Goal: Task Accomplishment & Management: Complete application form

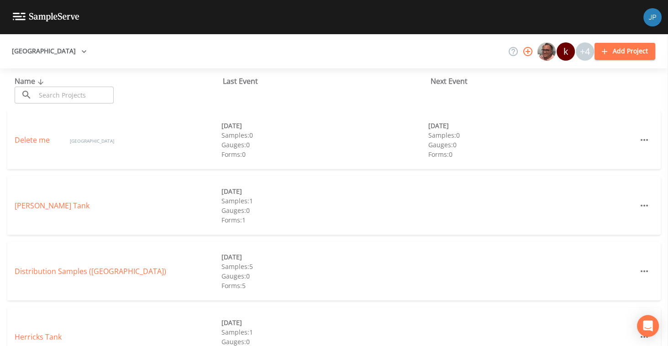
scroll to position [60, 0]
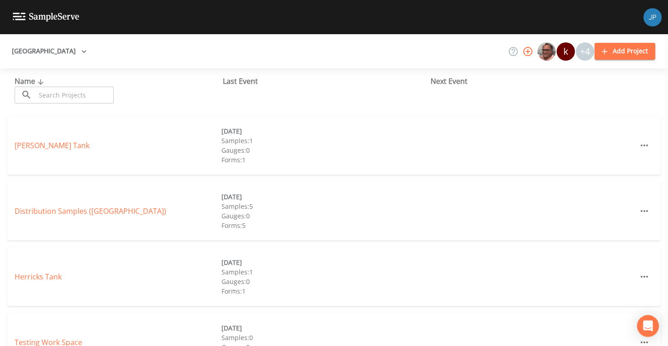
click at [247, 67] on div "[GEOGRAPHIC_DATA] k +4 Add Project" at bounding box center [334, 51] width 668 height 34
click at [42, 58] on button "[GEOGRAPHIC_DATA]" at bounding box center [49, 51] width 82 height 17
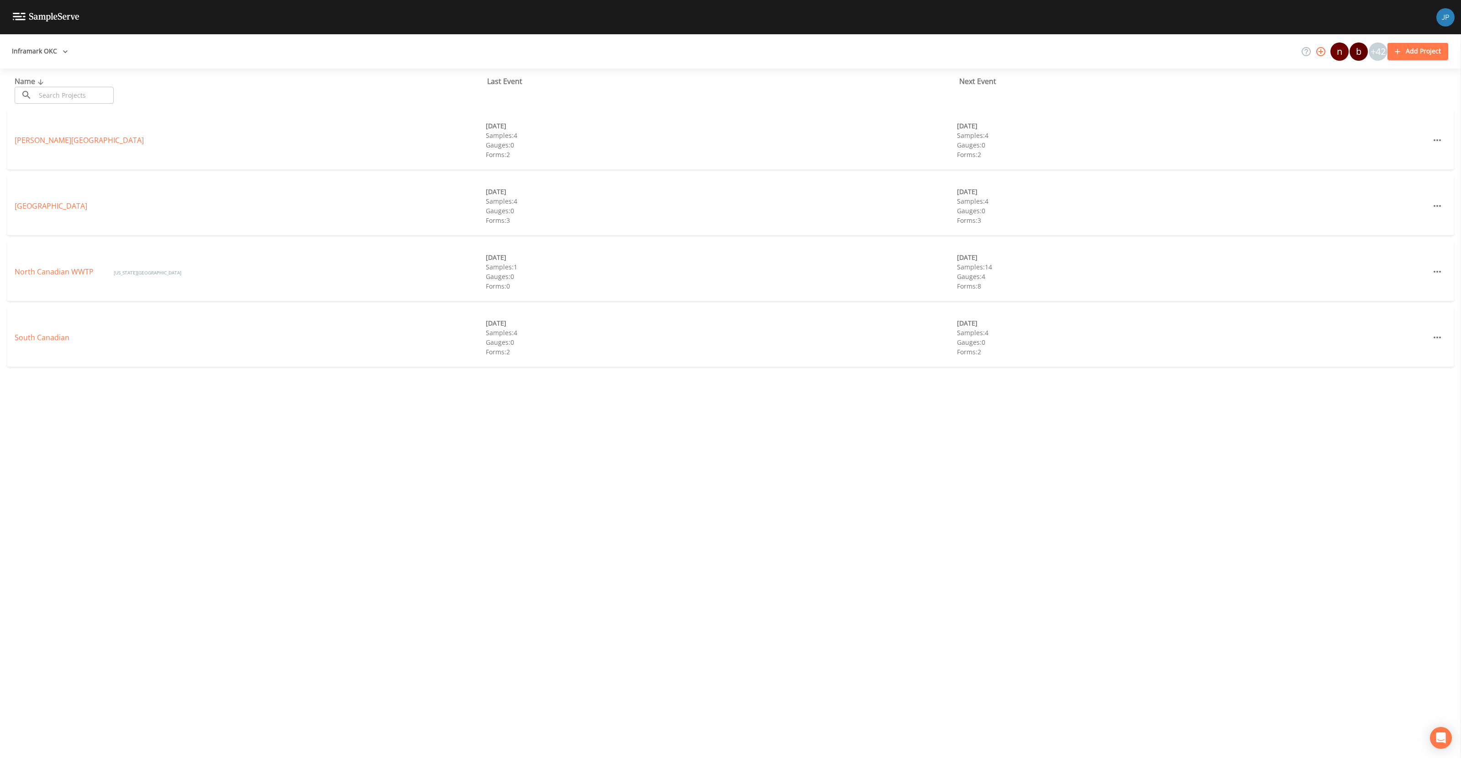
click at [241, 449] on div "Name ​ ​ Last Event Next Event [PERSON_NAME][GEOGRAPHIC_DATA] [DATE] Samples: 4…" at bounding box center [730, 412] width 1461 height 689
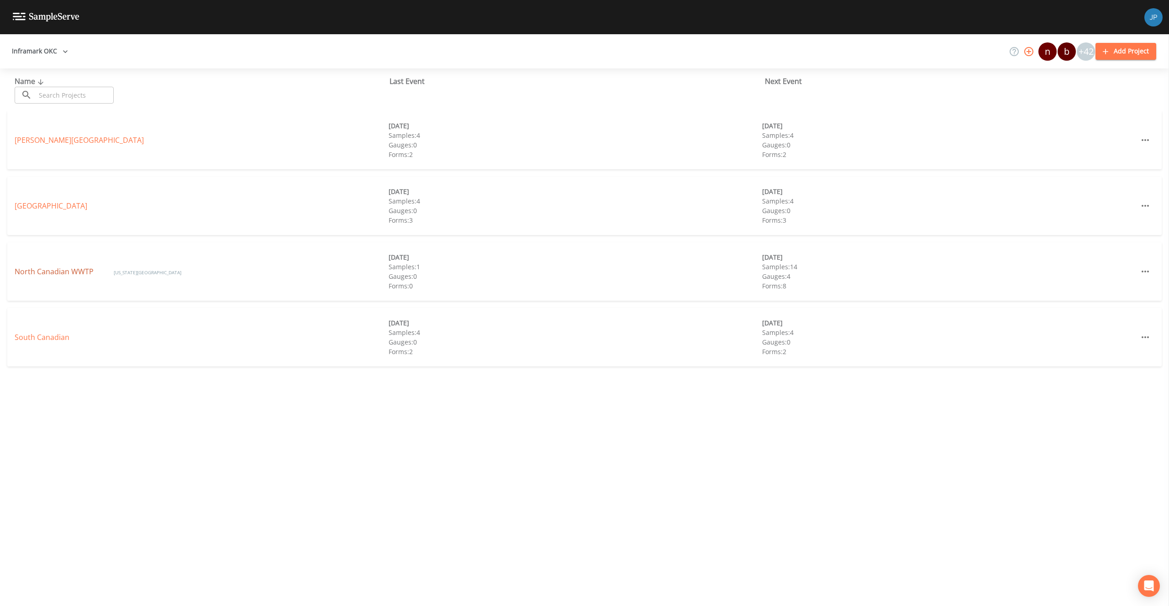
click at [54, 272] on link "North Canadian WWTP" at bounding box center [55, 272] width 81 height 10
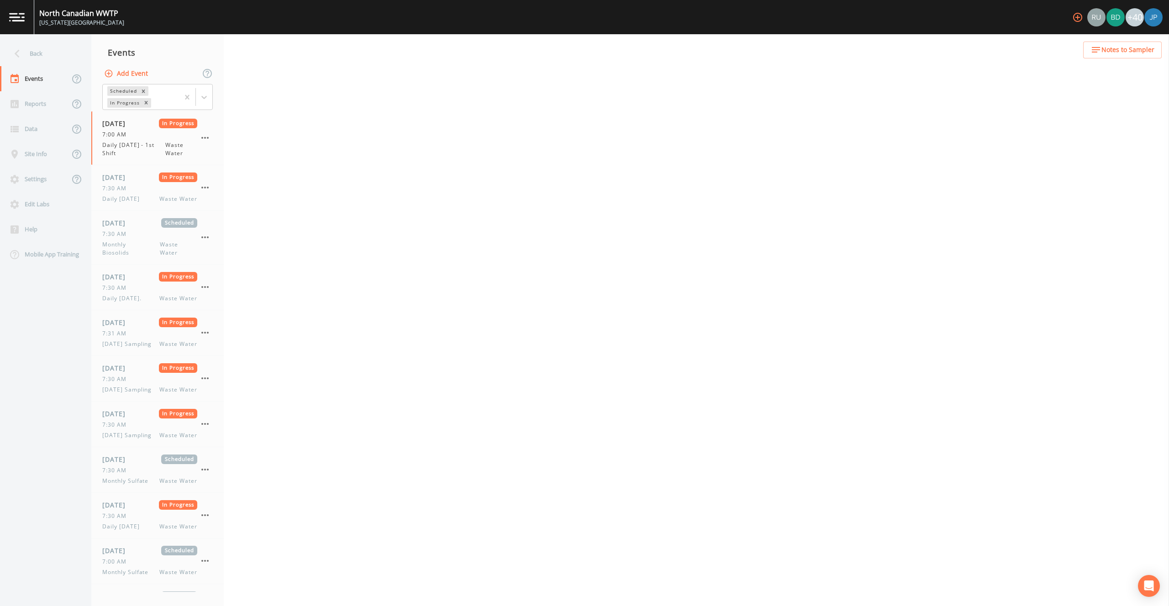
click at [141, 72] on button "Add Event" at bounding box center [126, 73] width 49 height 17
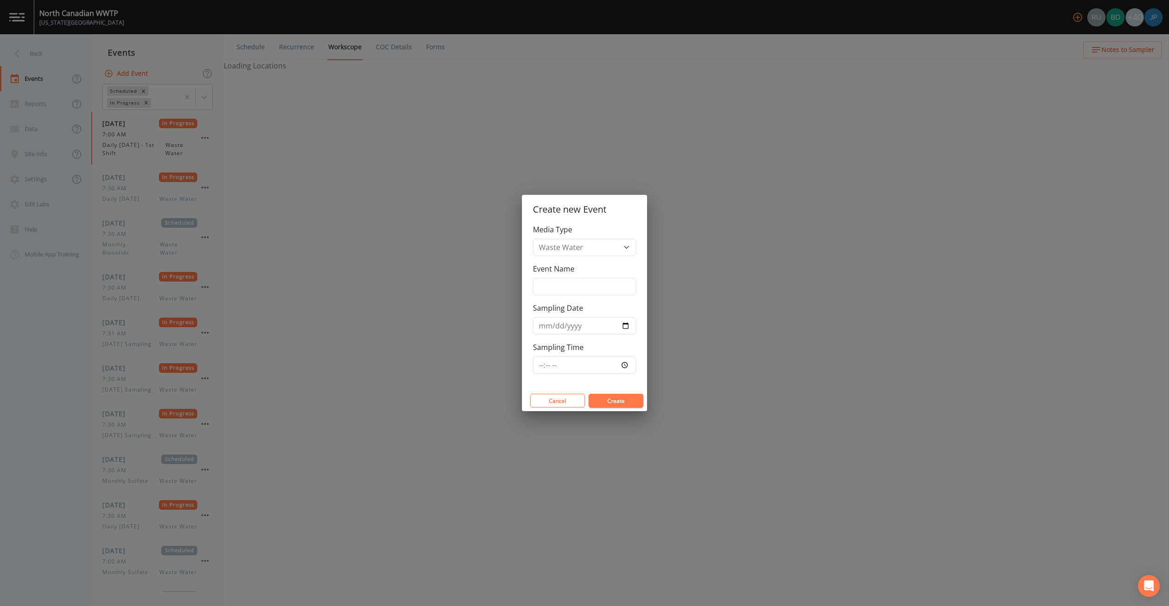
select select "092b3f94-5697-4c94-9891-da161916fdbb"
select select "b6a3c313-748b-4795-a028-792ad310bd60"
select select "092b3f94-5697-4c94-9891-da161916fdbb"
select select "b6a3c313-748b-4795-a028-792ad310bd60"
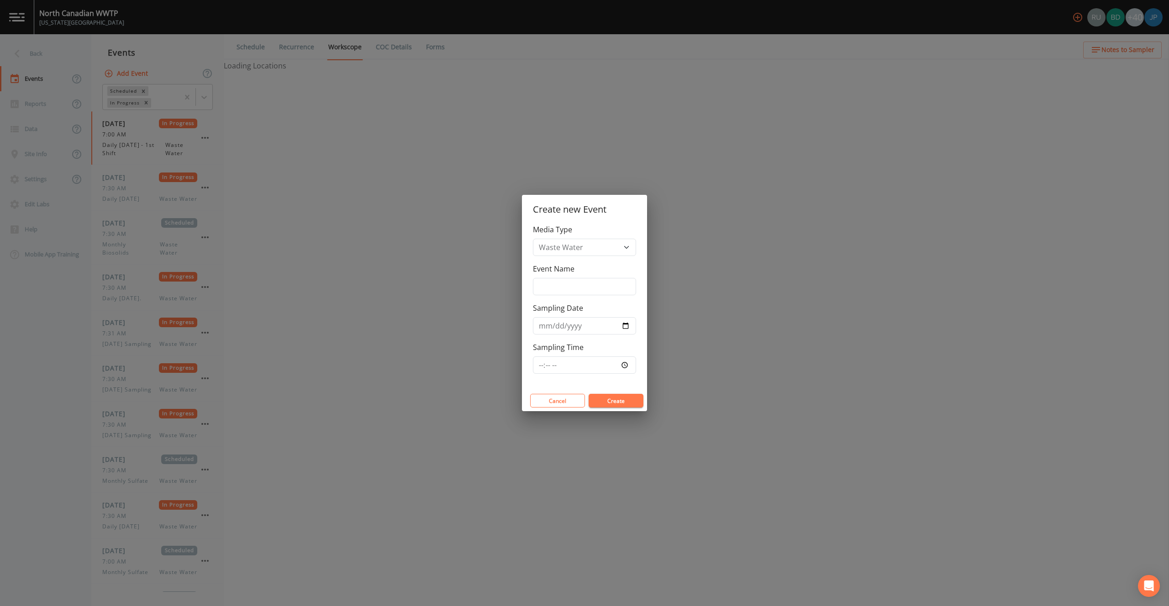
select select "092b3f94-5697-4c94-9891-da161916fdbb"
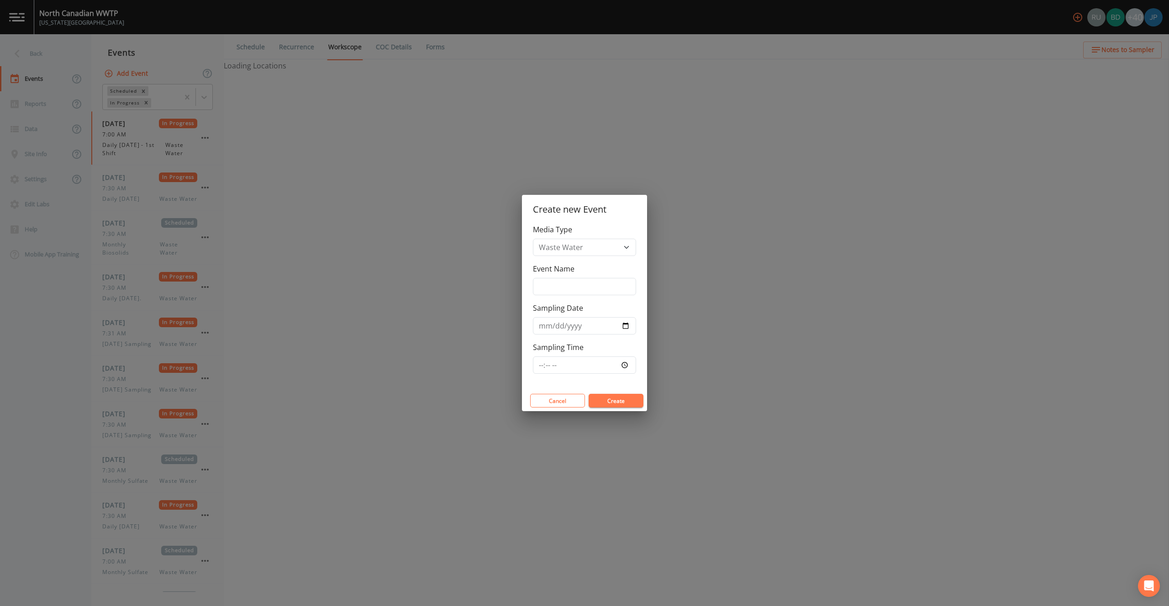
select select "092b3f94-5697-4c94-9891-da161916fdbb"
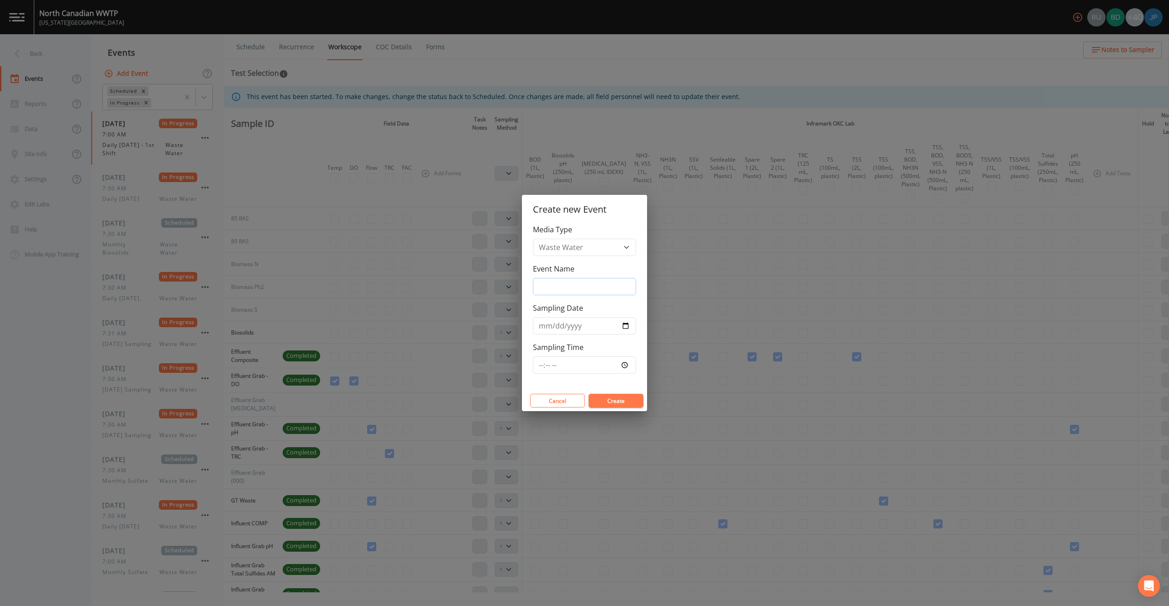
click at [578, 284] on input "Event Name" at bounding box center [584, 286] width 103 height 17
type input "Sample Name Test"
click at [633, 329] on input "Sampling Date" at bounding box center [584, 325] width 103 height 17
click at [630, 328] on input "Sampling Date" at bounding box center [584, 325] width 103 height 17
click at [628, 328] on input "Sampling Date" at bounding box center [584, 325] width 103 height 17
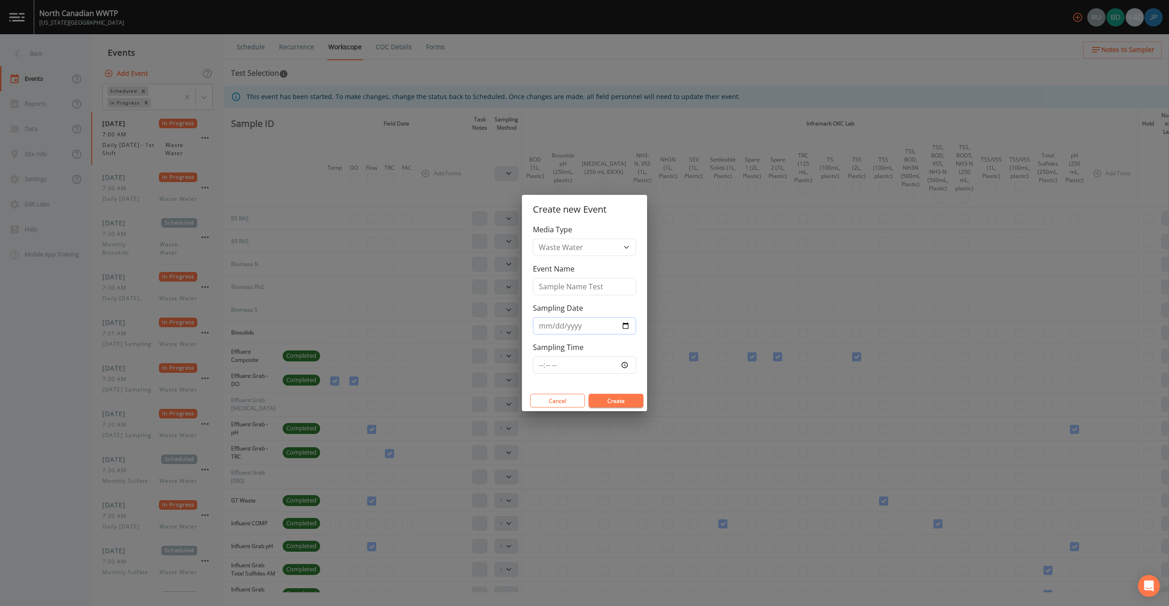
type input "[DATE]"
click at [623, 350] on div "Sampling Time" at bounding box center [584, 358] width 103 height 32
click at [616, 402] on button "Create" at bounding box center [615, 401] width 55 height 14
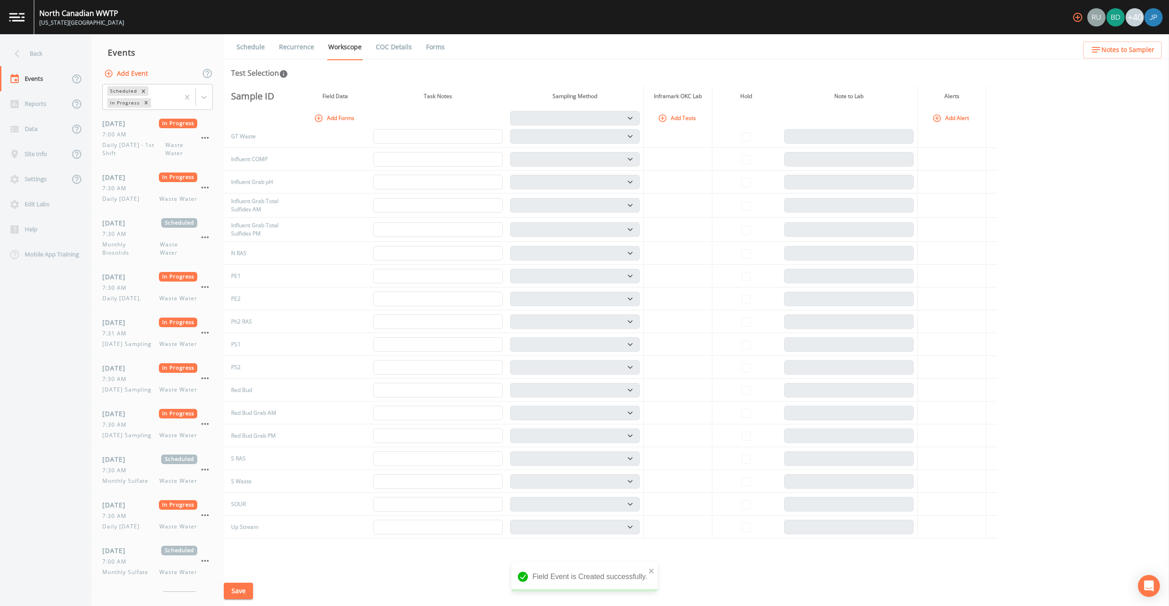
scroll to position [292, 0]
click at [679, 119] on button "Add Tests" at bounding box center [677, 117] width 43 height 15
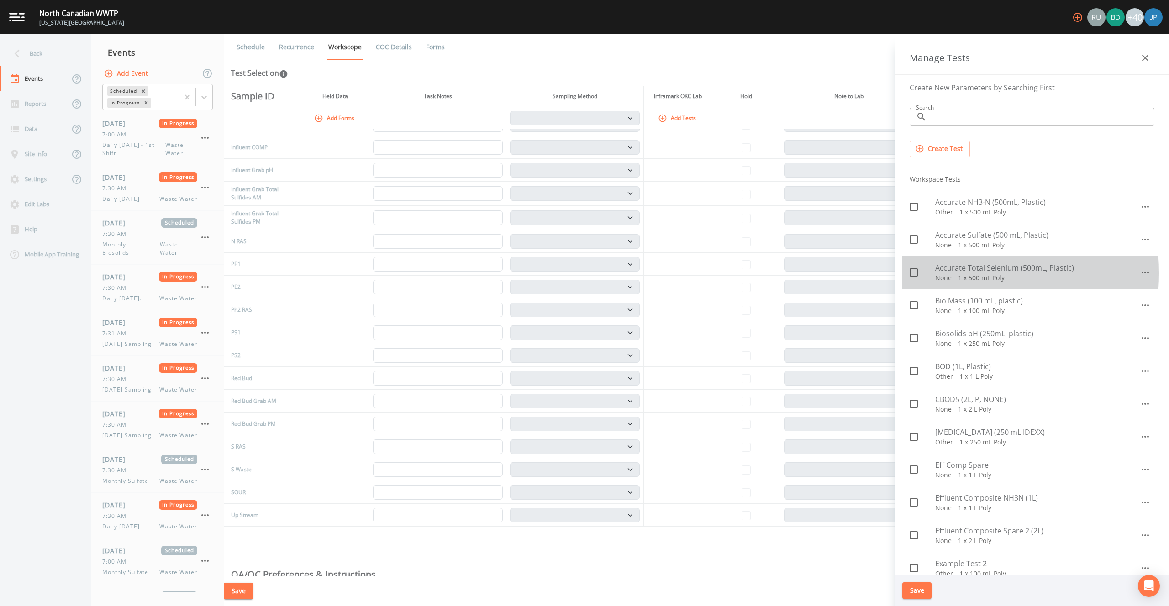
click at [912, 273] on icon at bounding box center [913, 272] width 11 height 11
checkbox input "true"
click at [922, 592] on button "Save" at bounding box center [916, 590] width 29 height 17
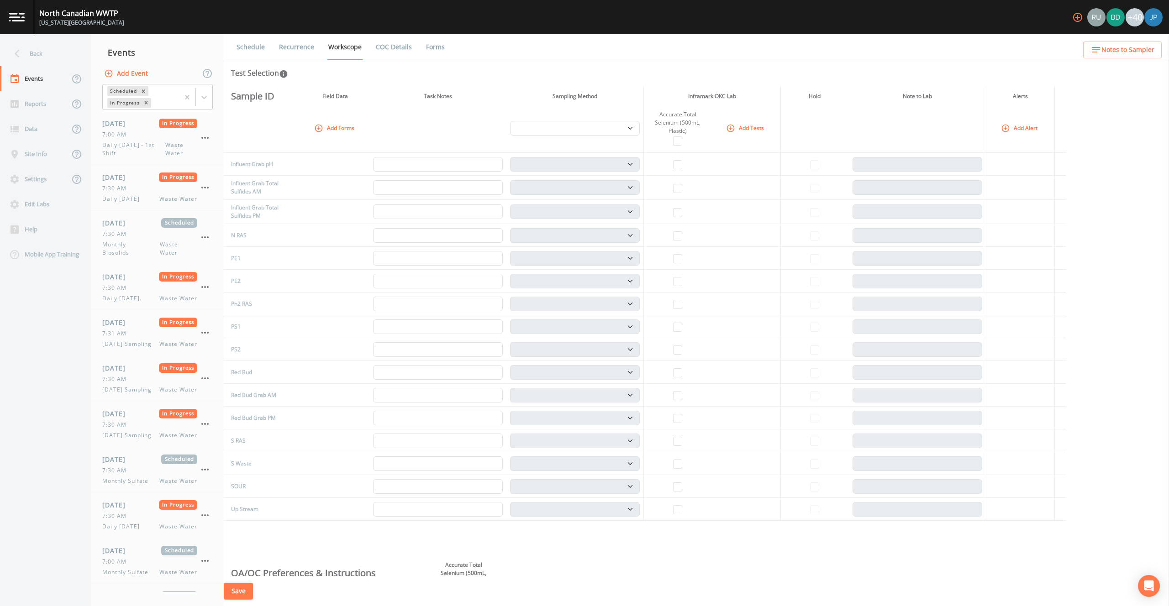
scroll to position [330, 0]
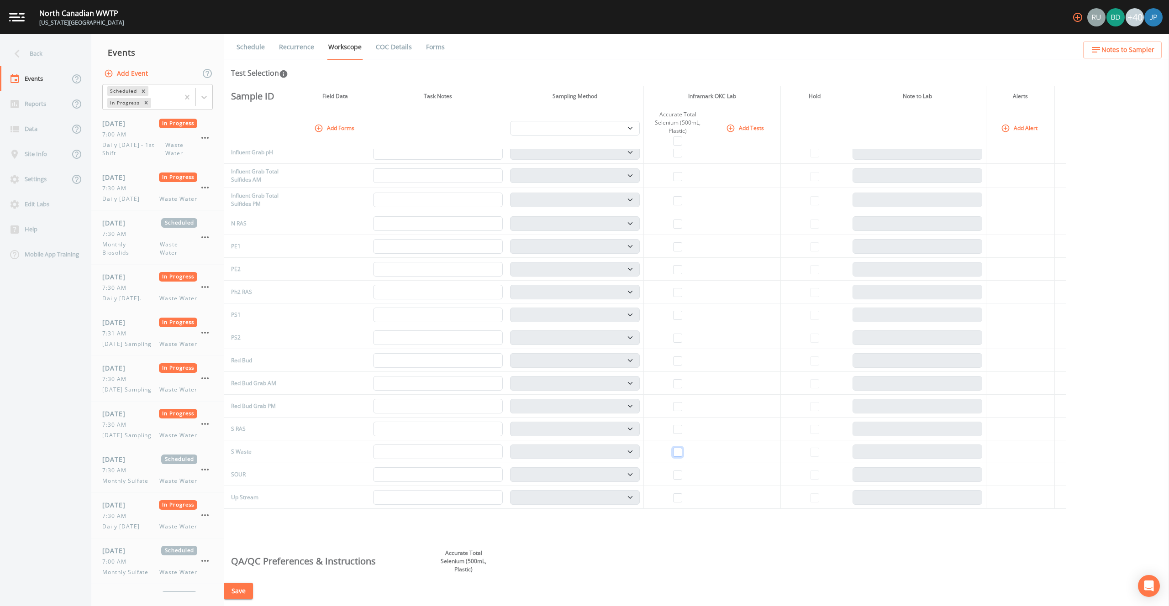
click at [679, 450] on input "checkbox" at bounding box center [677, 452] width 9 height 9
checkbox input "true"
select select "b6a3c313-748b-4795-a028-792ad310bd60"
click at [628, 533] on div "Sample ID Field Data Task Notes Sampling Method Inframark OKC Lab Hold Note to …" at bounding box center [696, 331] width 945 height 490
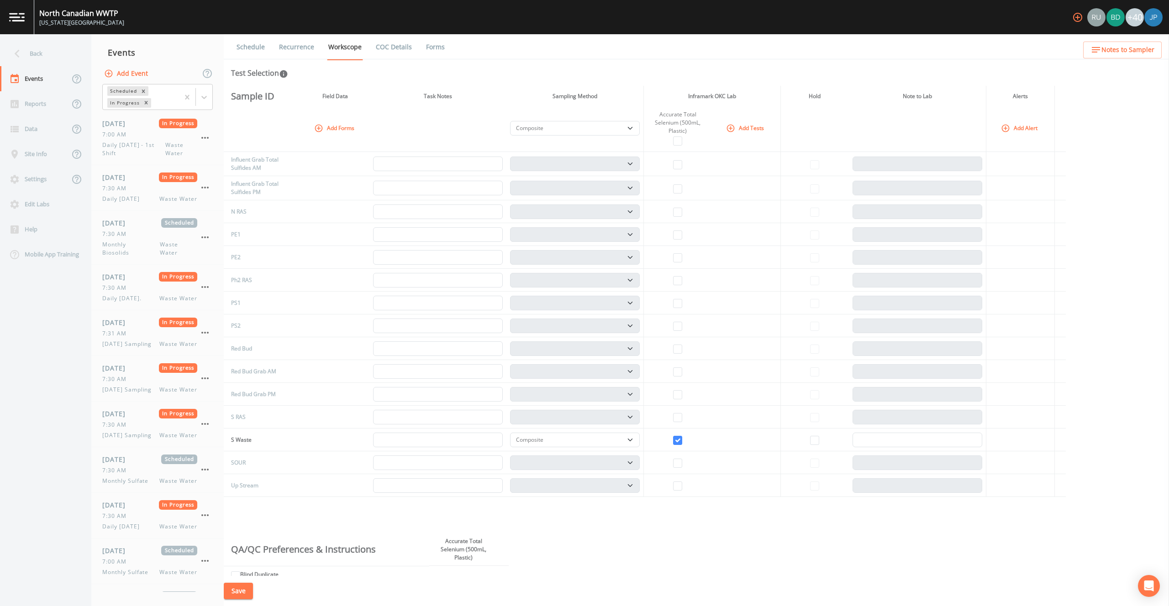
scroll to position [353, 0]
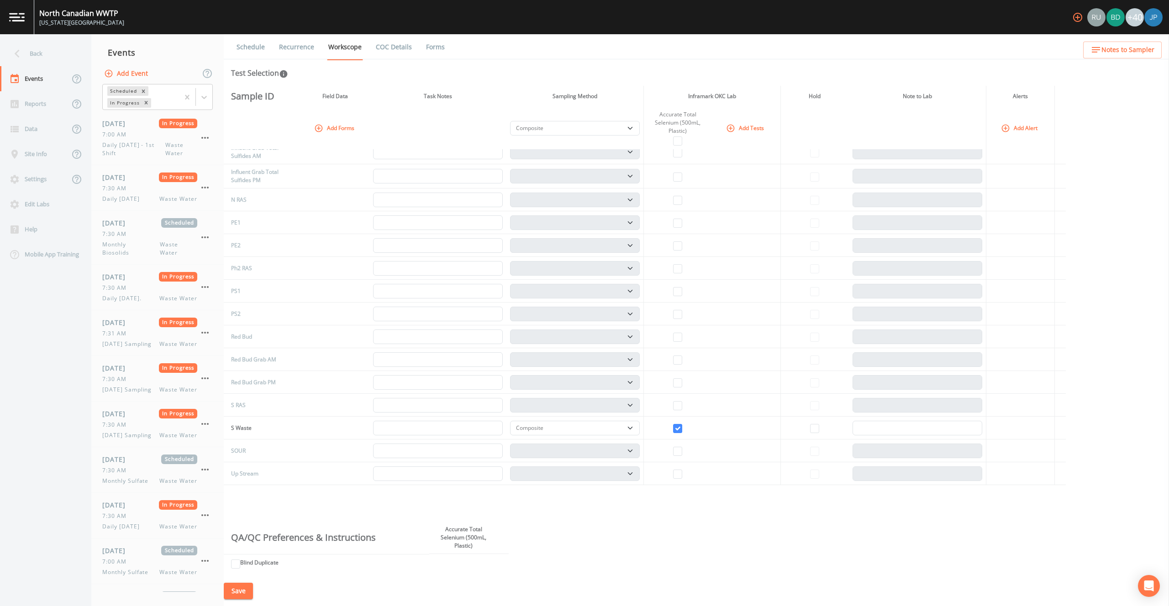
click at [246, 595] on button "Save" at bounding box center [238, 591] width 29 height 17
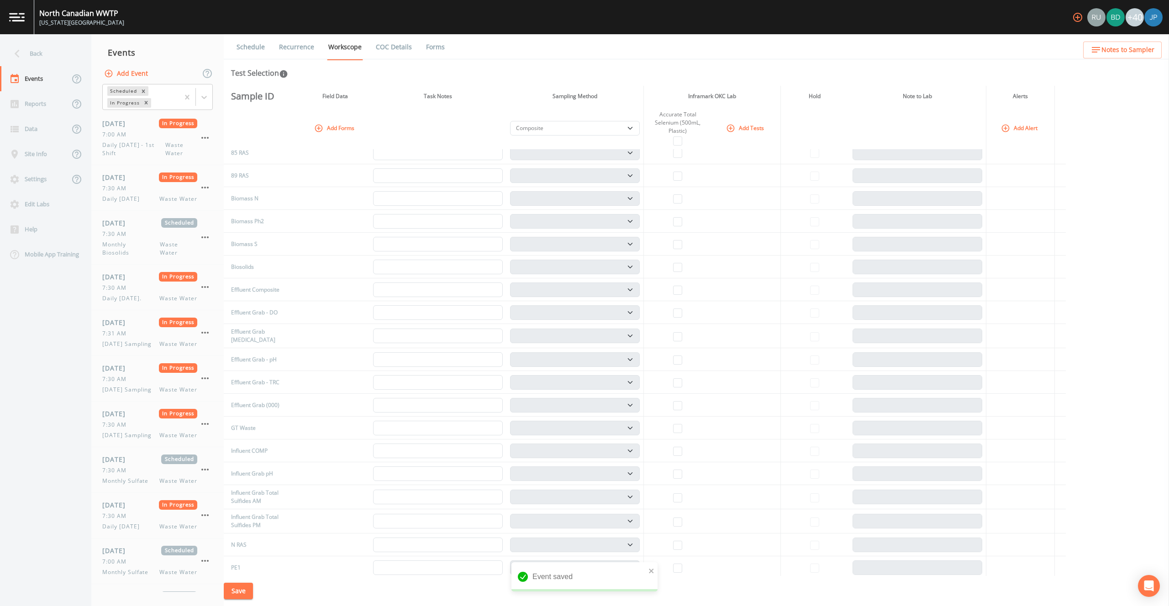
scroll to position [0, 0]
click at [266, 53] on link "Schedule" at bounding box center [250, 47] width 31 height 26
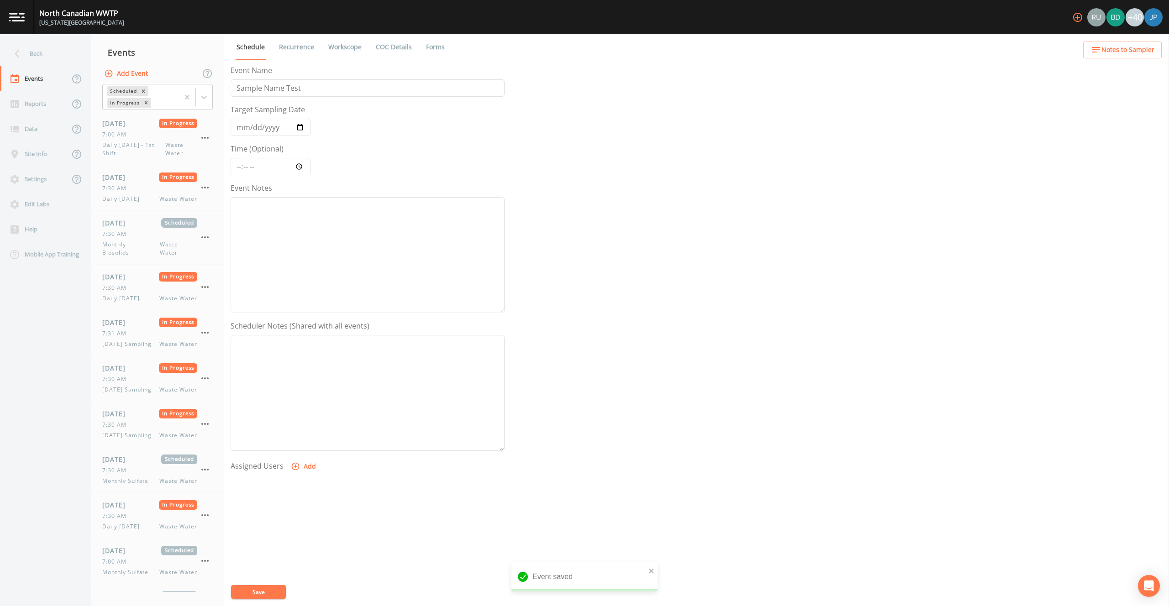
scroll to position [38, 0]
click at [308, 424] on button "Add" at bounding box center [304, 428] width 31 height 17
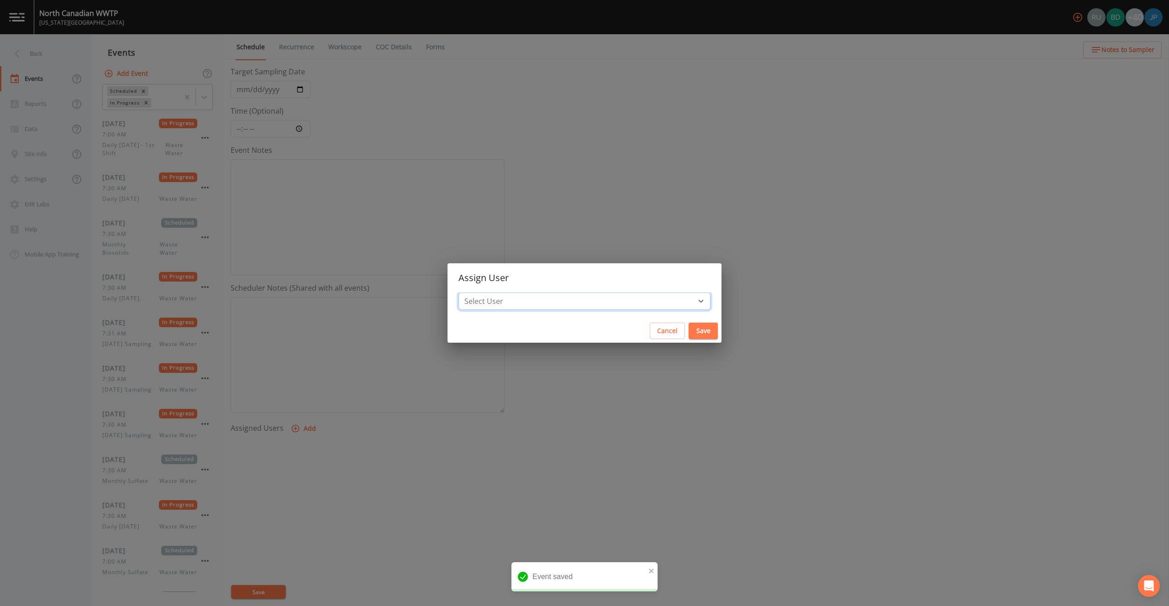
click at [583, 304] on select "Select User [PERSON_NAME] DeVeau [EMAIL_ADDRESS][PERSON_NAME][DOMAIN_NAME] [EMA…" at bounding box center [584, 301] width 252 height 17
select select "c3994787-746f-45c8-916e-ec7a28dd24f5"
click at [513, 293] on select "Select User [PERSON_NAME] DeVeau [EMAIL_ADDRESS][PERSON_NAME][DOMAIN_NAME] [EMA…" at bounding box center [584, 301] width 252 height 17
click at [688, 335] on button "Save" at bounding box center [702, 331] width 29 height 17
select select
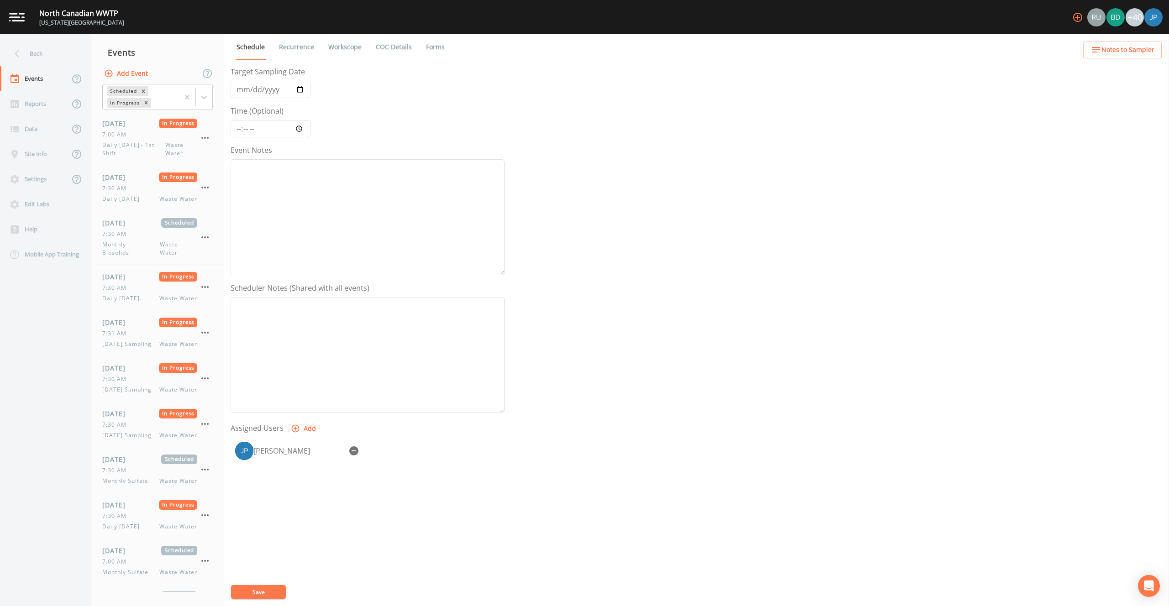
click at [260, 588] on button "Save" at bounding box center [258, 592] width 55 height 14
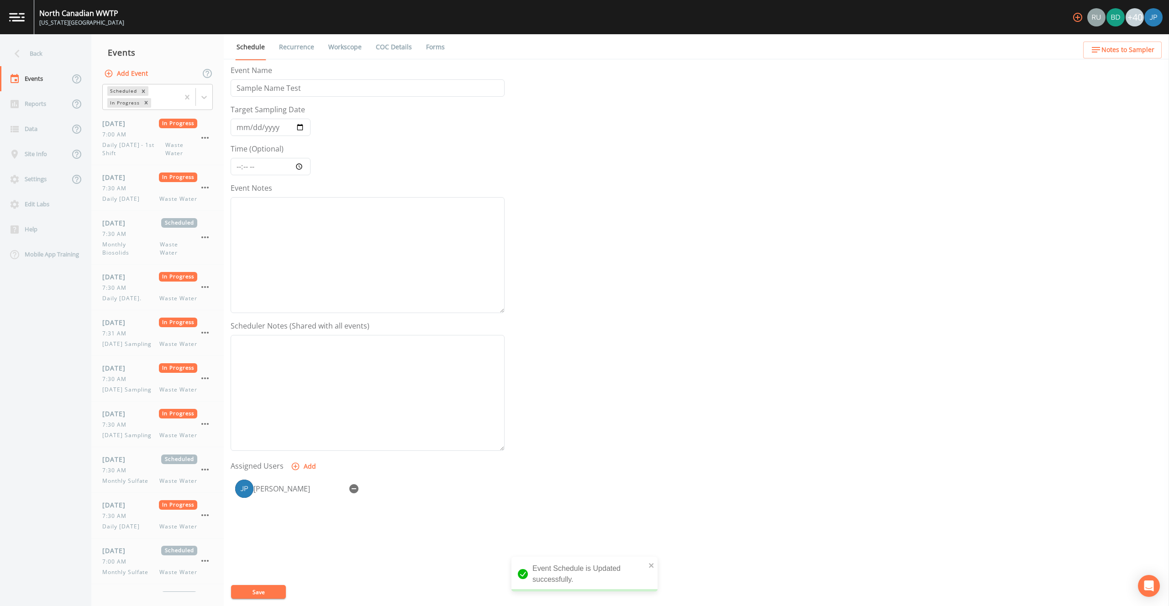
click at [347, 52] on link "Workscope" at bounding box center [345, 47] width 36 height 26
select select "b6a3c313-748b-4795-a028-792ad310bd60"
